Goal: Information Seeking & Learning: Learn about a topic

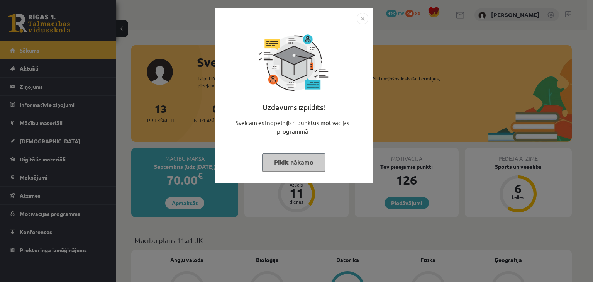
click at [298, 167] on button "Pildīt nākamo" at bounding box center [293, 162] width 63 height 18
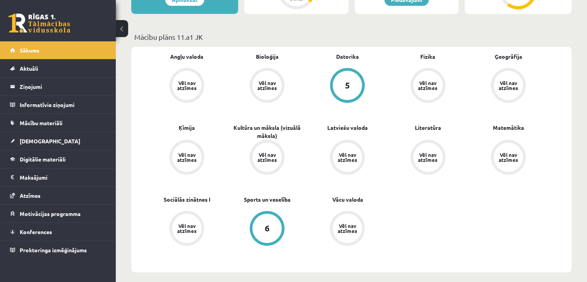
scroll to position [232, 0]
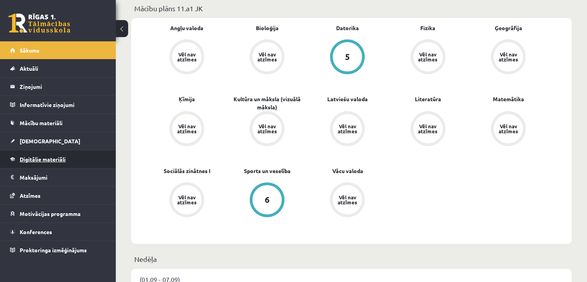
click at [37, 163] on link "Digitālie materiāli" at bounding box center [58, 159] width 96 height 18
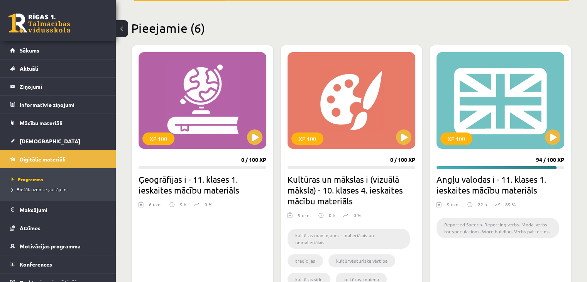
scroll to position [116, 0]
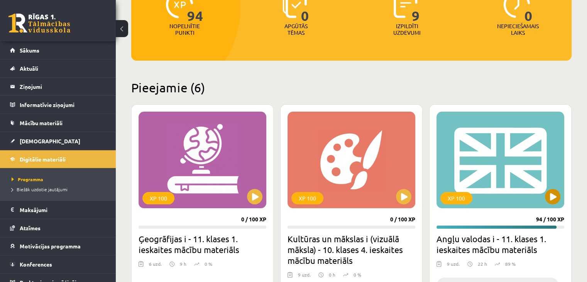
click at [517, 155] on div "XP 100" at bounding box center [501, 160] width 128 height 97
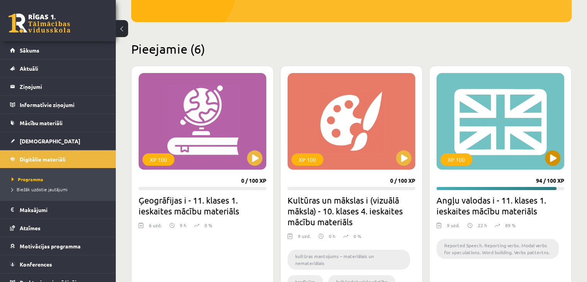
scroll to position [154, 0]
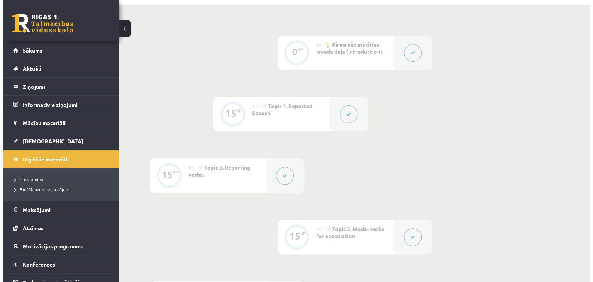
scroll to position [232, 0]
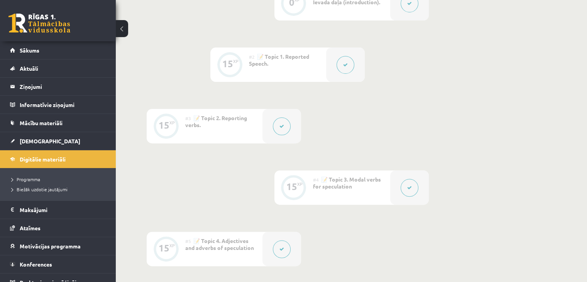
click at [344, 71] on button at bounding box center [346, 65] width 18 height 18
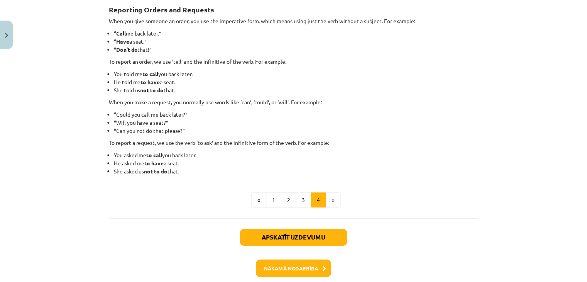
scroll to position [183, 0]
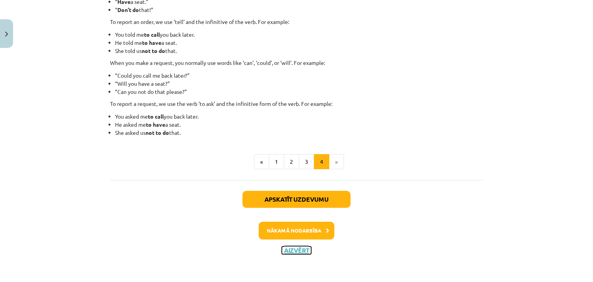
click at [296, 246] on button "Aizvērt" at bounding box center [296, 250] width 29 height 8
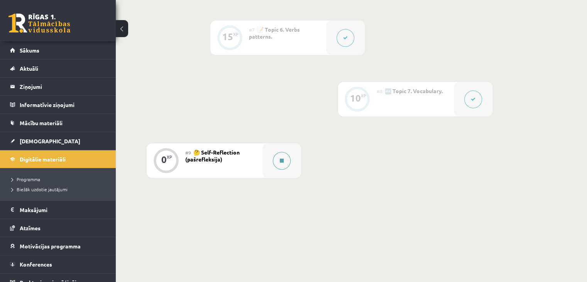
scroll to position [579, 0]
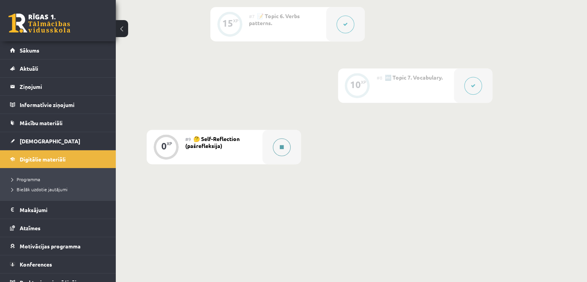
click at [287, 148] on button at bounding box center [282, 147] width 18 height 18
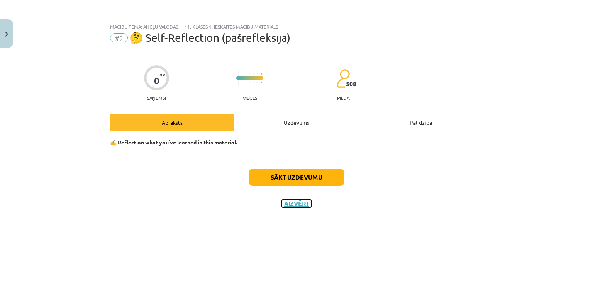
click at [301, 205] on button "Aizvērt" at bounding box center [296, 204] width 29 height 8
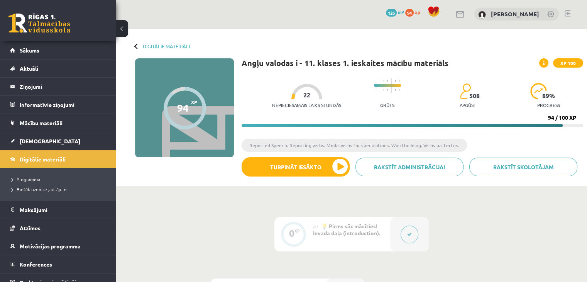
scroll to position [0, 0]
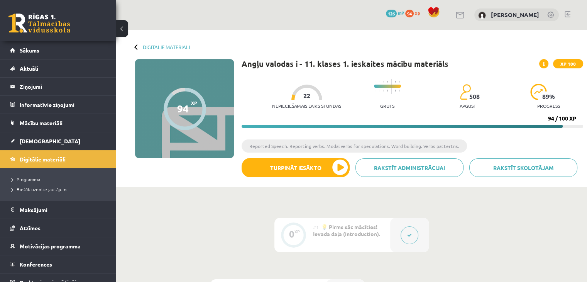
click at [49, 159] on span "Digitālie materiāli" at bounding box center [43, 159] width 46 height 7
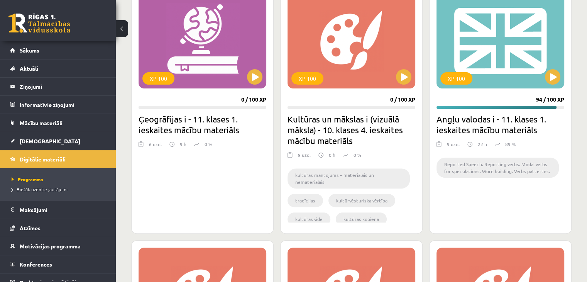
scroll to position [154, 0]
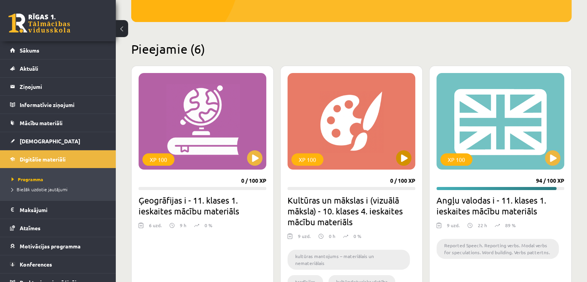
click at [332, 118] on div "XP 100" at bounding box center [352, 121] width 128 height 97
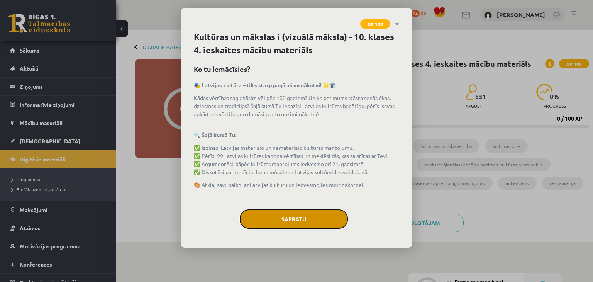
click at [309, 216] on button "Sapratu" at bounding box center [294, 218] width 108 height 19
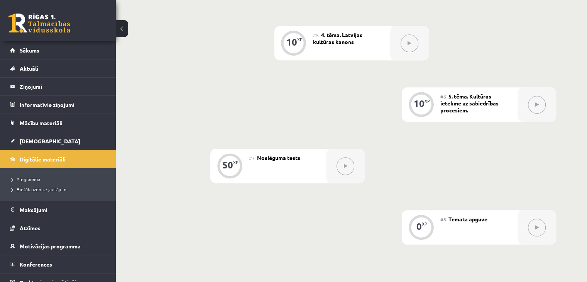
scroll to position [499, 0]
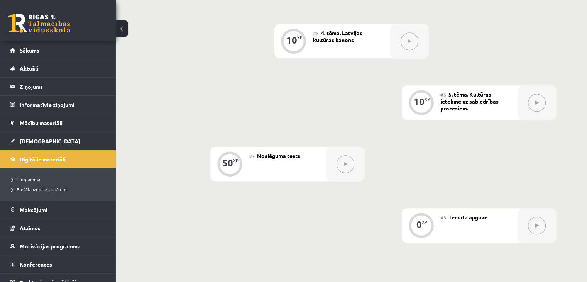
click at [48, 156] on span "Digitālie materiāli" at bounding box center [43, 159] width 46 height 7
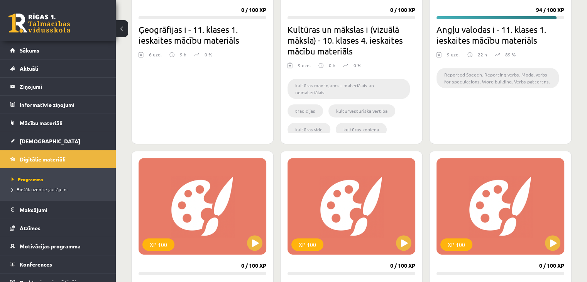
scroll to position [309, 0]
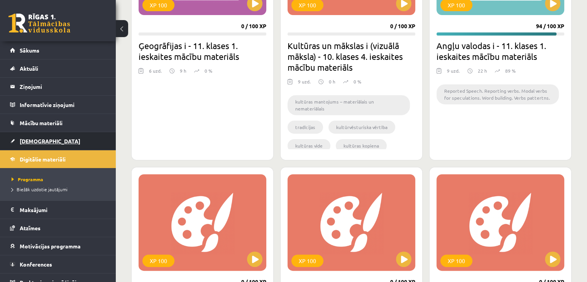
click at [41, 142] on span "[DEMOGRAPHIC_DATA]" at bounding box center [50, 140] width 61 height 7
